Goal: Navigation & Orientation: Find specific page/section

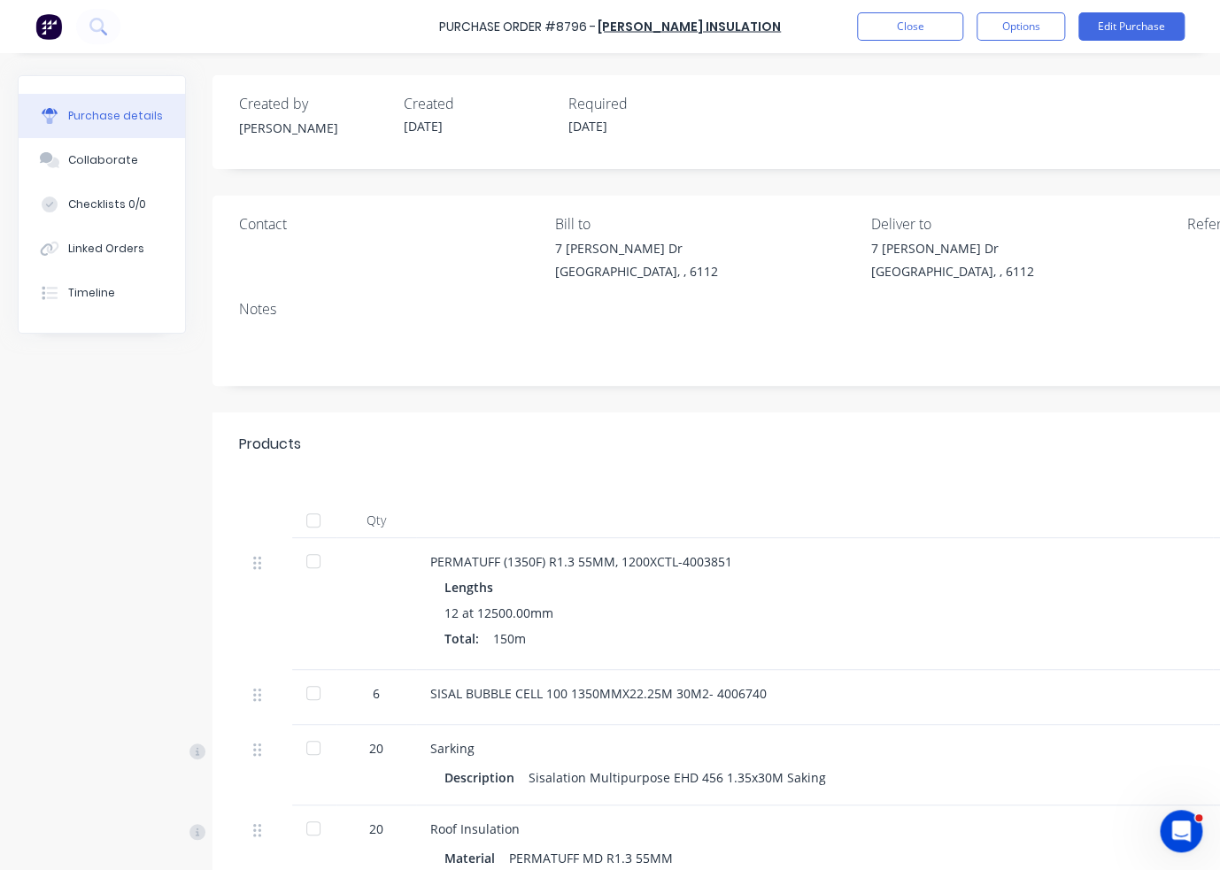
scroll to position [299, 0]
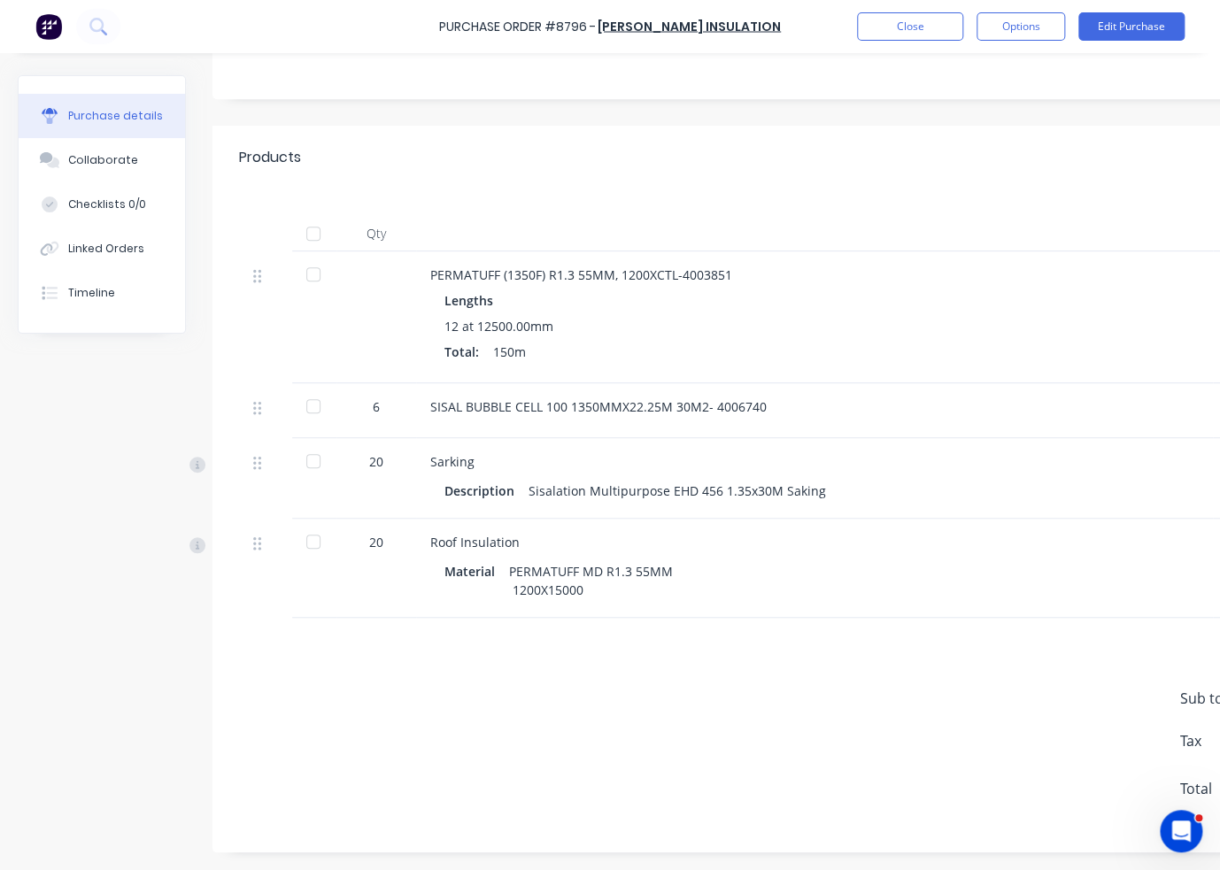
drag, startPoint x: 0, startPoint y: 0, endPoint x: 885, endPoint y: 27, distance: 885.5
click at [885, 27] on button "Close" at bounding box center [910, 26] width 106 height 28
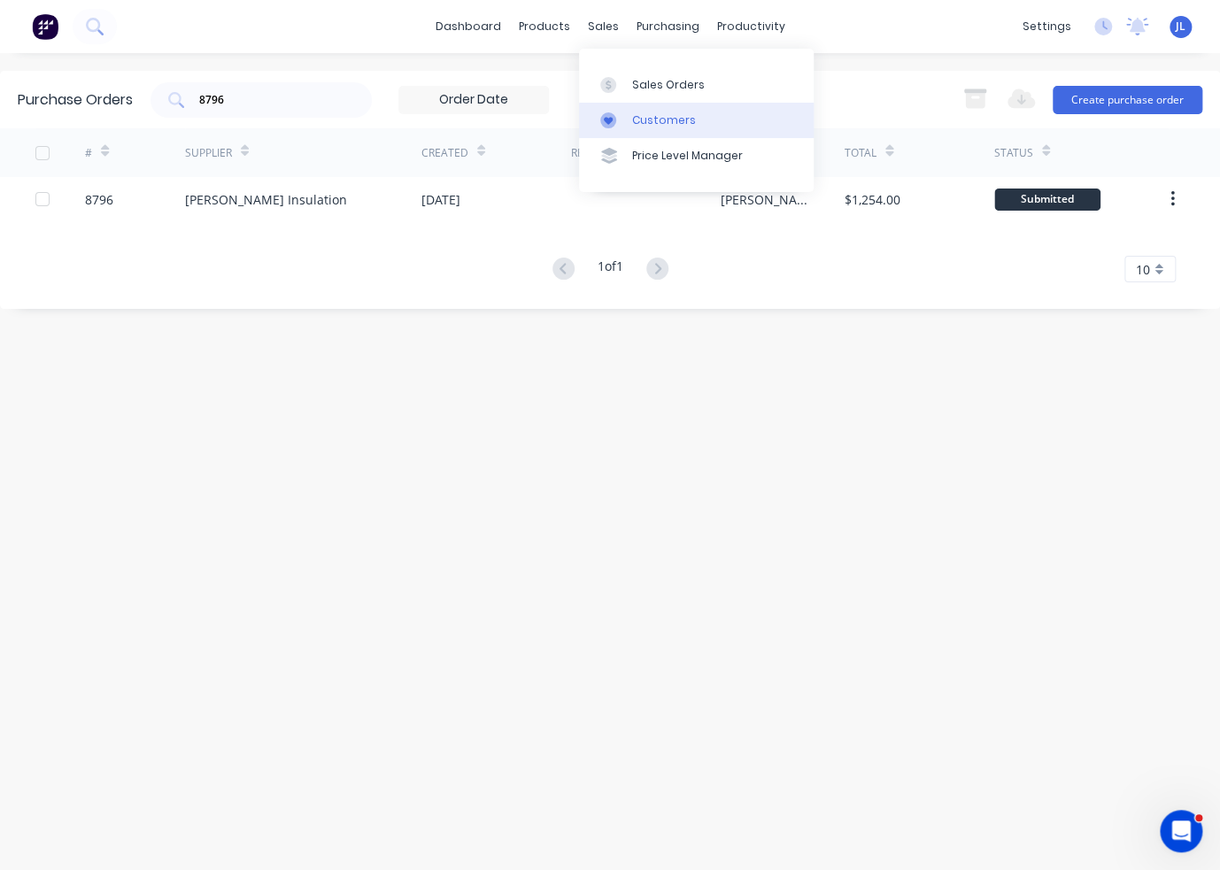
click at [650, 119] on div "Customers" at bounding box center [664, 120] width 64 height 16
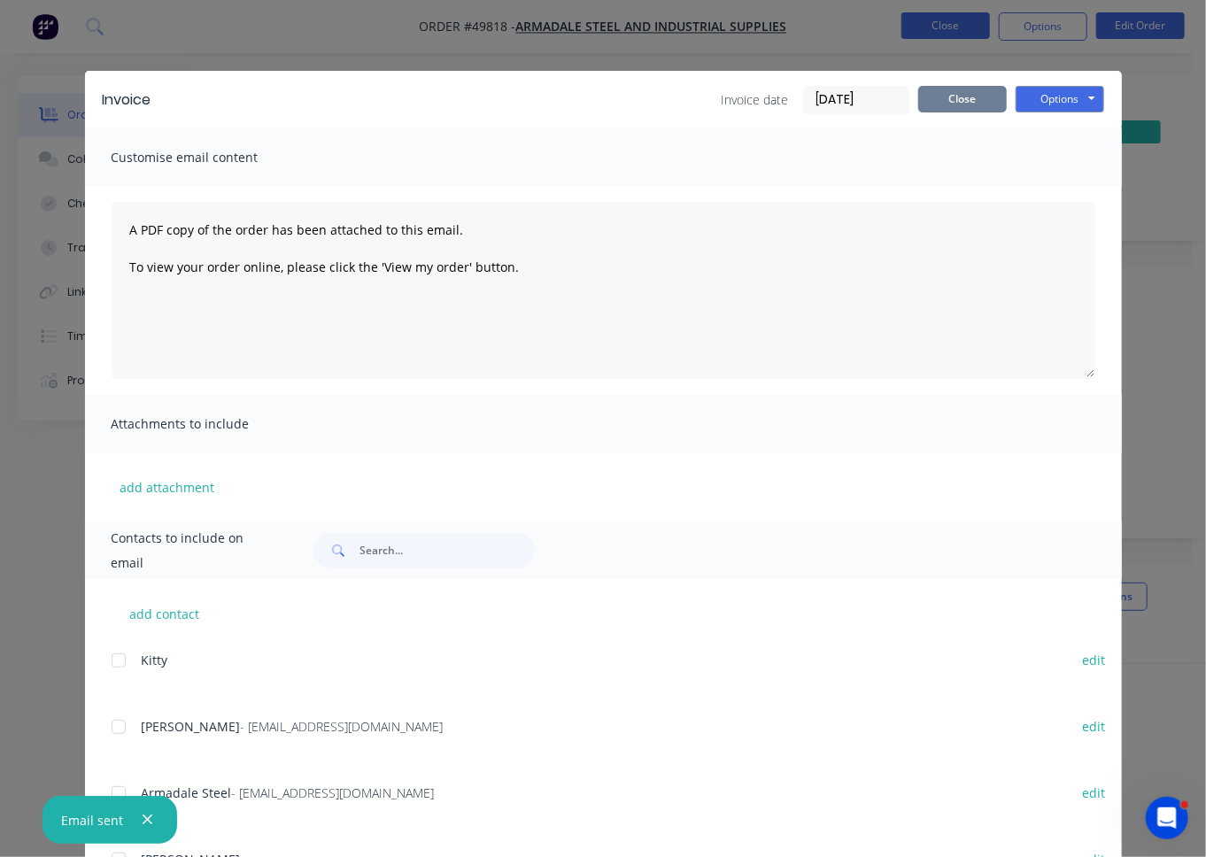
drag, startPoint x: 952, startPoint y: 96, endPoint x: 967, endPoint y: 31, distance: 67.2
click at [952, 96] on button "Close" at bounding box center [962, 99] width 89 height 27
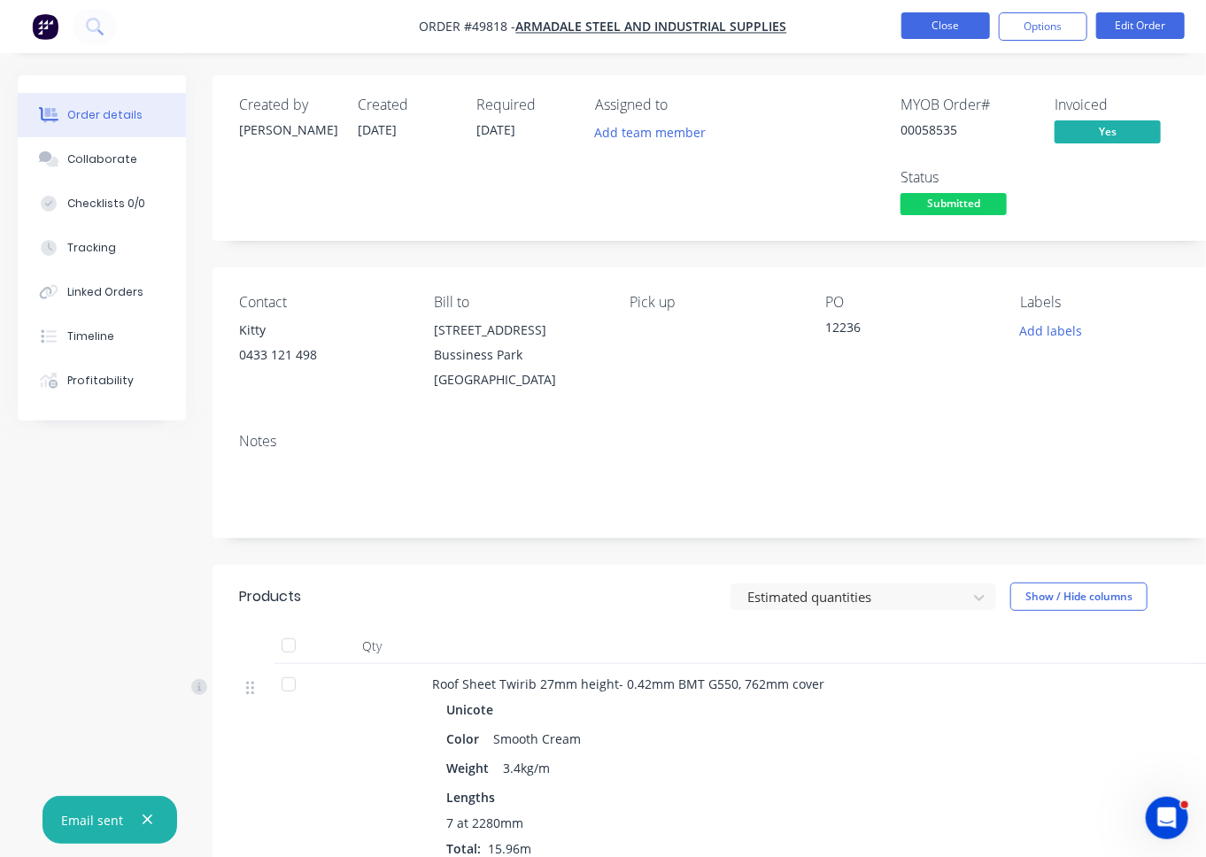
click at [959, 27] on button "Close" at bounding box center [945, 25] width 89 height 27
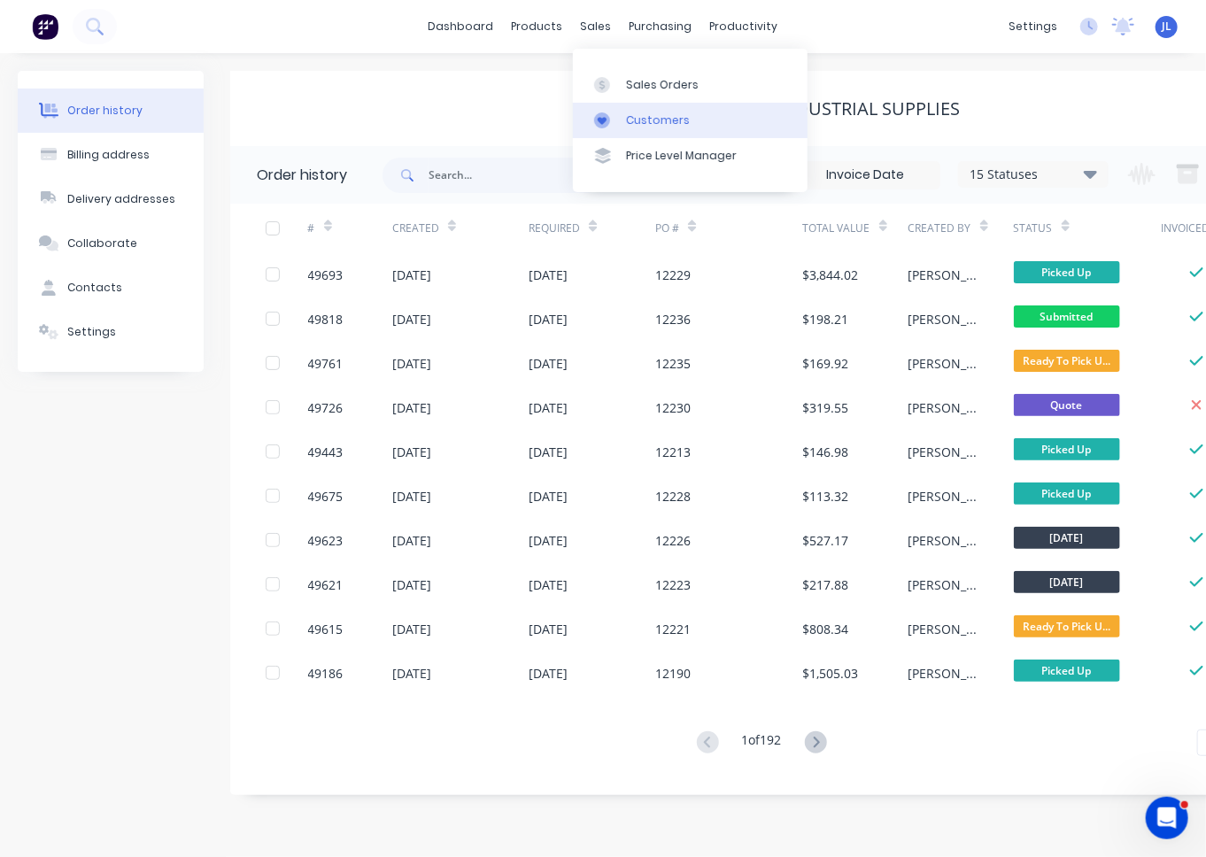
click at [639, 116] on div "Customers" at bounding box center [658, 120] width 64 height 16
